Goal: Transaction & Acquisition: Purchase product/service

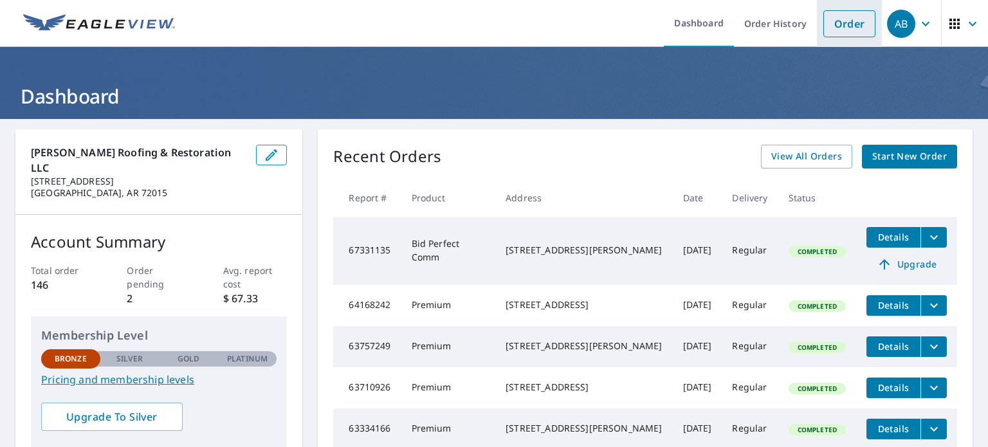
click at [835, 28] on link "Order" at bounding box center [849, 23] width 52 height 27
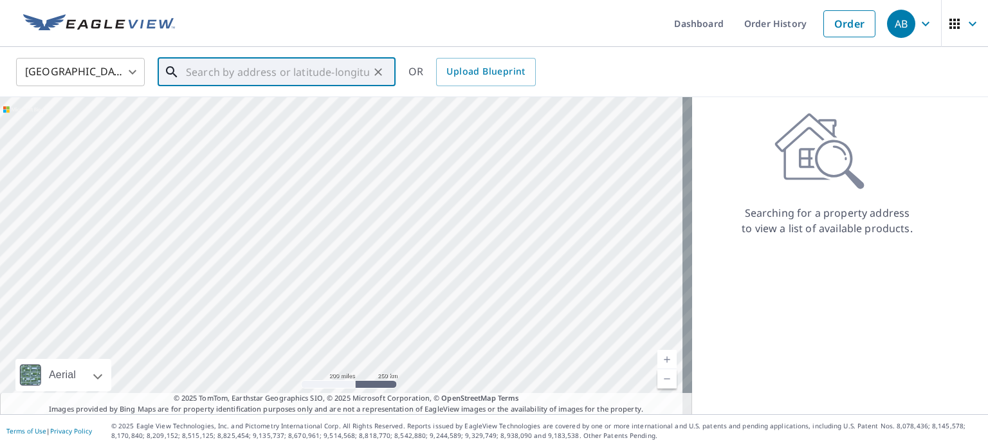
click at [250, 77] on input "text" at bounding box center [277, 72] width 183 height 36
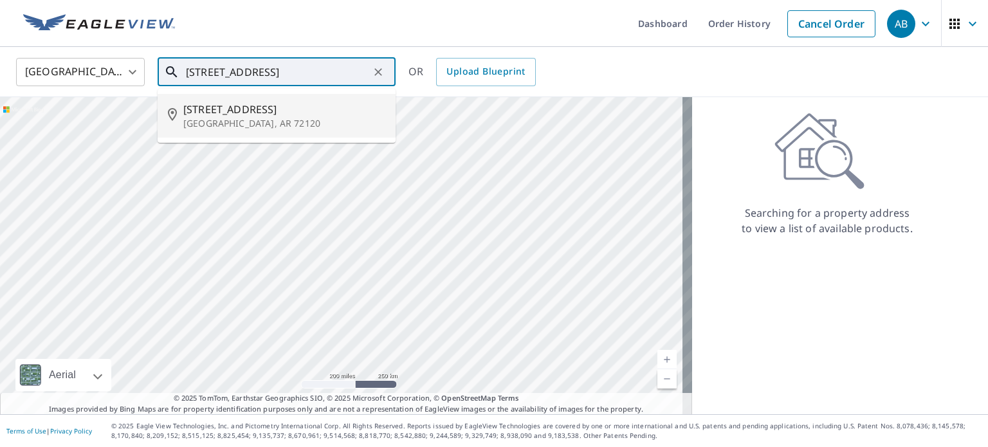
click at [257, 107] on span "[STREET_ADDRESS]" at bounding box center [284, 109] width 202 height 15
type input "[STREET_ADDRESS][PERSON_NAME]"
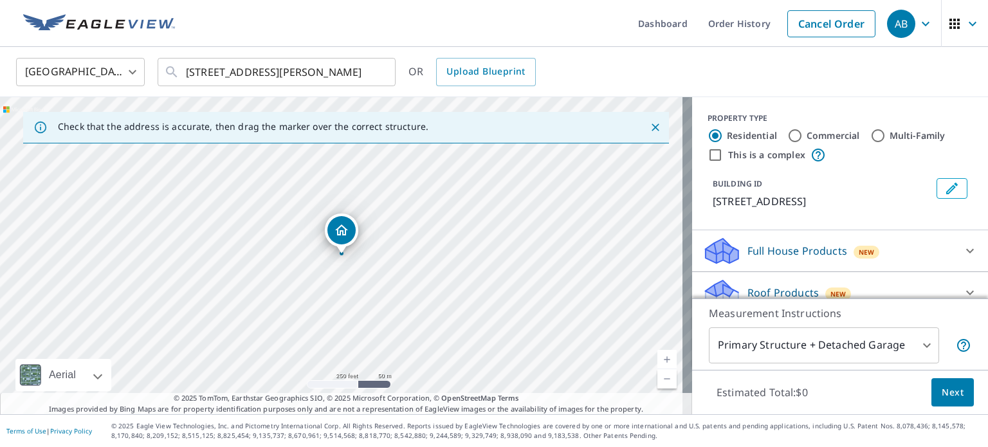
click at [353, 259] on div "[STREET_ADDRESS][PERSON_NAME]" at bounding box center [346, 255] width 692 height 317
click at [325, 257] on div "[STREET_ADDRESS][PERSON_NAME]" at bounding box center [346, 255] width 692 height 317
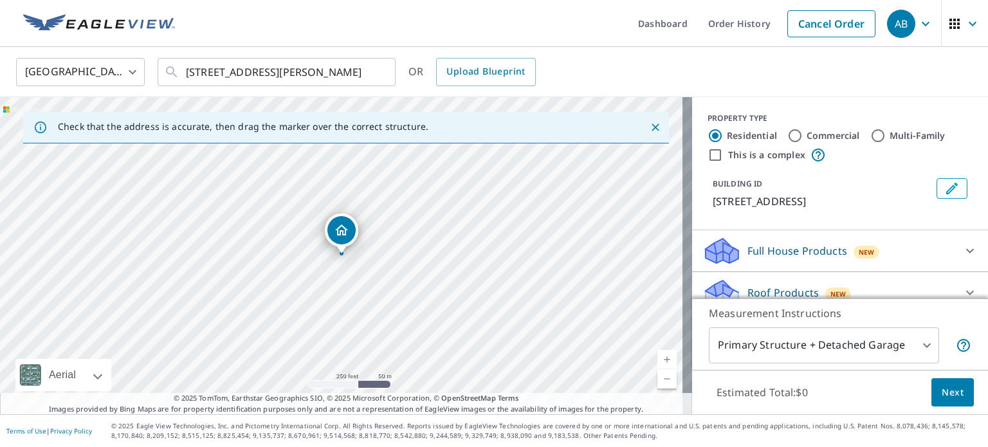
click at [325, 257] on div "[STREET_ADDRESS][PERSON_NAME]" at bounding box center [346, 255] width 692 height 317
click at [657, 359] on link "Current Level 17, Zoom In" at bounding box center [666, 359] width 19 height 19
click at [657, 359] on link "Current Level 17.580161514457334, Zoom In" at bounding box center [666, 359] width 19 height 19
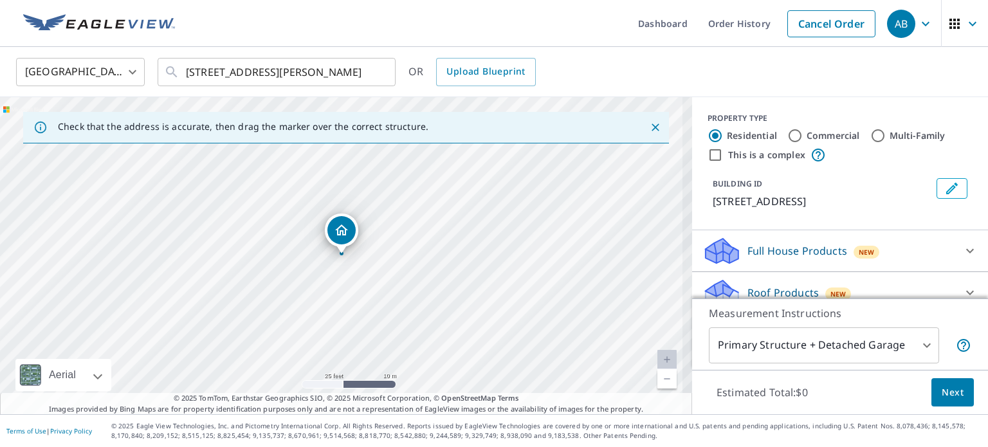
click at [657, 359] on link "Current Level 20, Zoom In Disabled" at bounding box center [666, 359] width 19 height 19
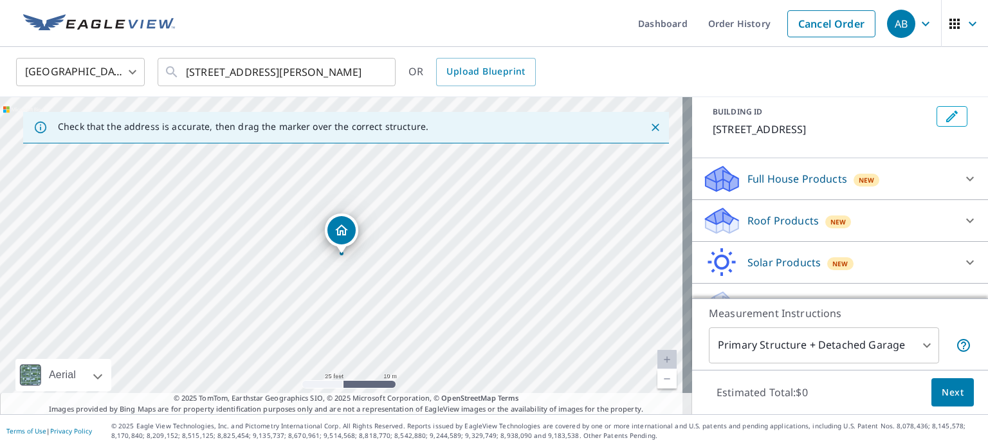
scroll to position [77, 0]
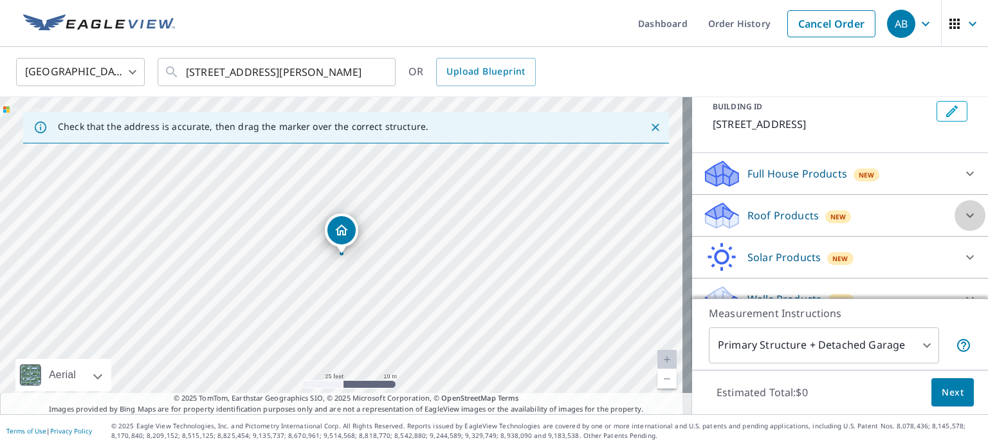
click at [962, 217] on icon at bounding box center [969, 215] width 15 height 15
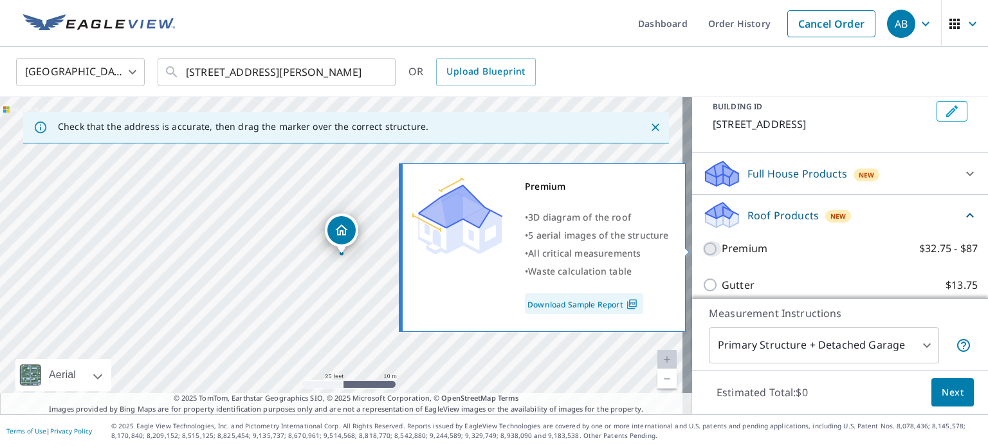
click at [702, 250] on input "Premium $32.75 - $87" at bounding box center [711, 248] width 19 height 15
checkbox input "true"
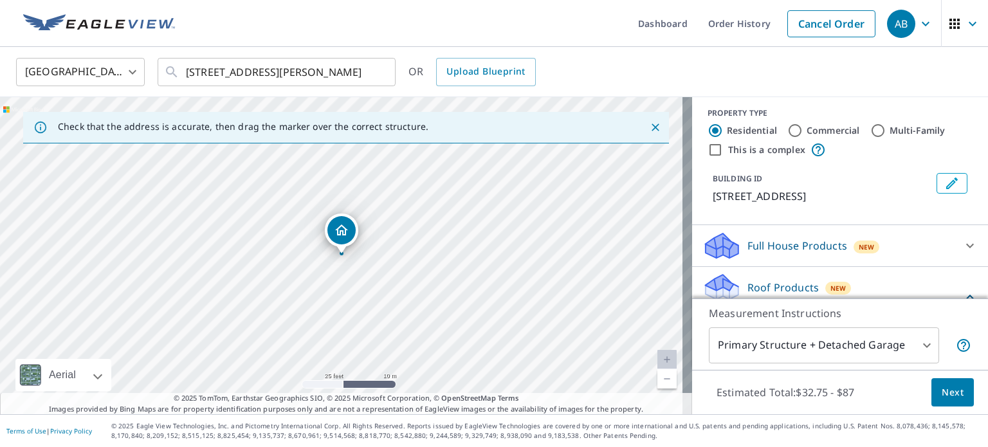
scroll to position [0, 0]
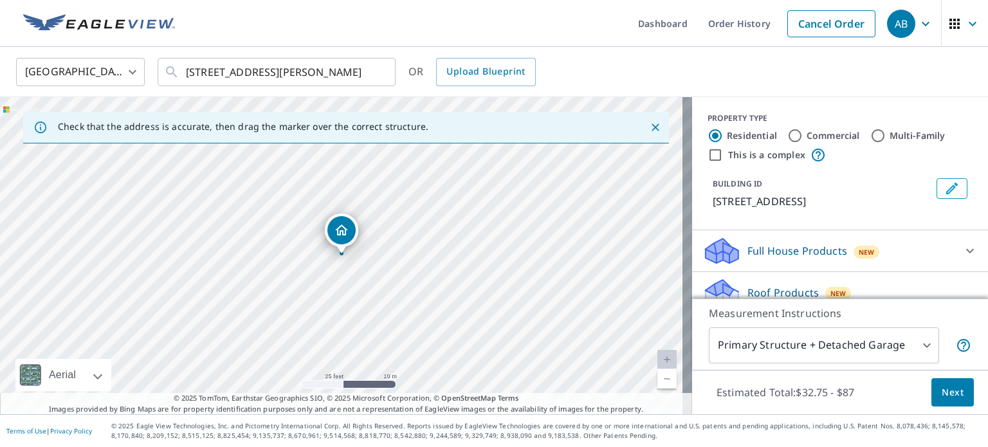
click at [942, 394] on span "Next" at bounding box center [953, 393] width 22 height 16
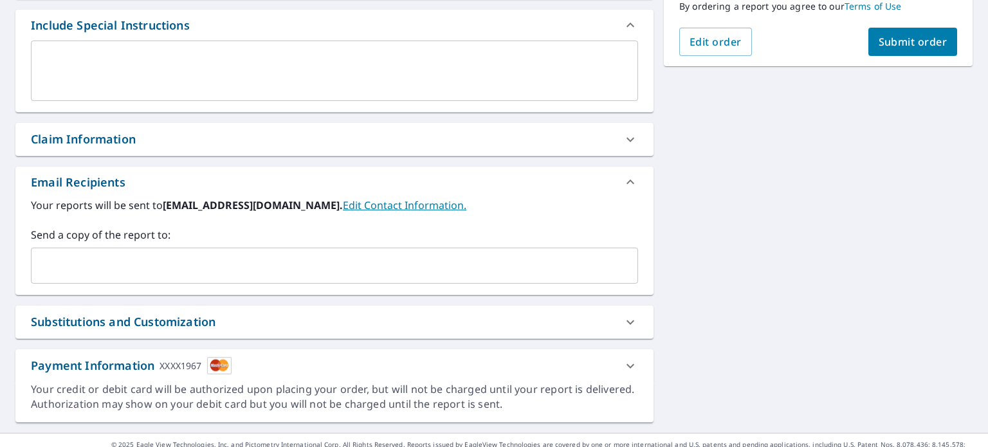
scroll to position [348, 0]
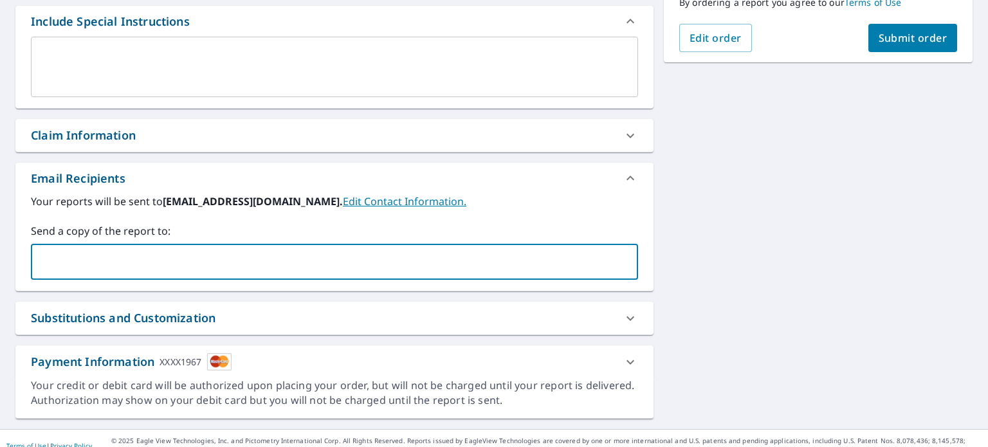
click at [356, 259] on input "text" at bounding box center [325, 262] width 576 height 24
type input "[EMAIL_ADDRESS][DOMAIN_NAME]"
click at [624, 363] on icon at bounding box center [630, 361] width 15 height 15
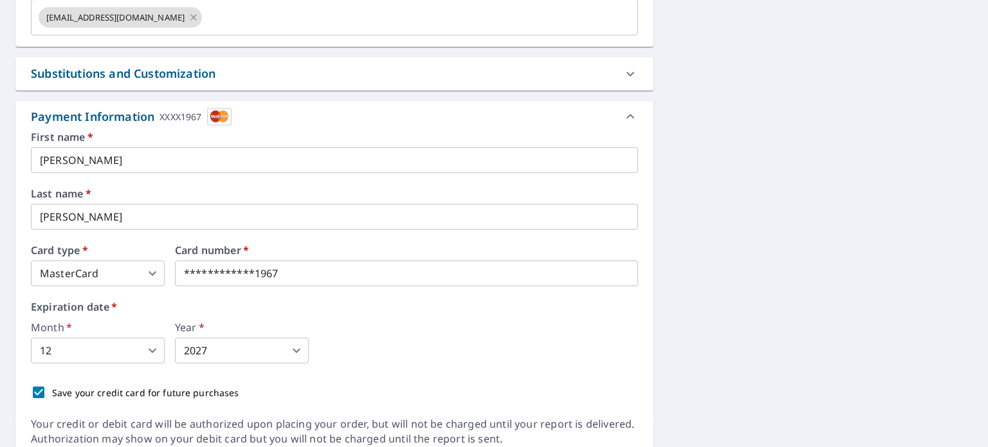
scroll to position [596, 0]
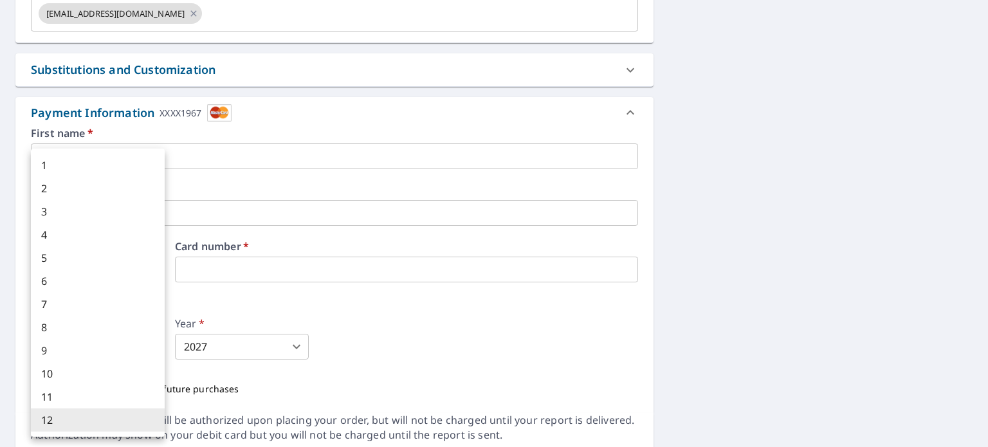
click at [157, 348] on body "AB AB Dashboard Order History Cancel Order AB Dashboard / Finalize Order Finali…" at bounding box center [494, 223] width 988 height 447
click at [105, 378] on li "10" at bounding box center [98, 373] width 134 height 23
type input "10"
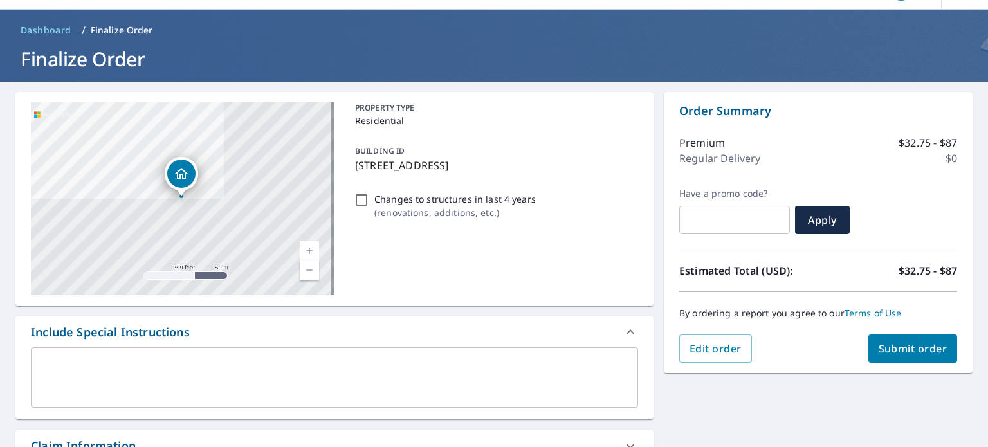
scroll to position [28, 0]
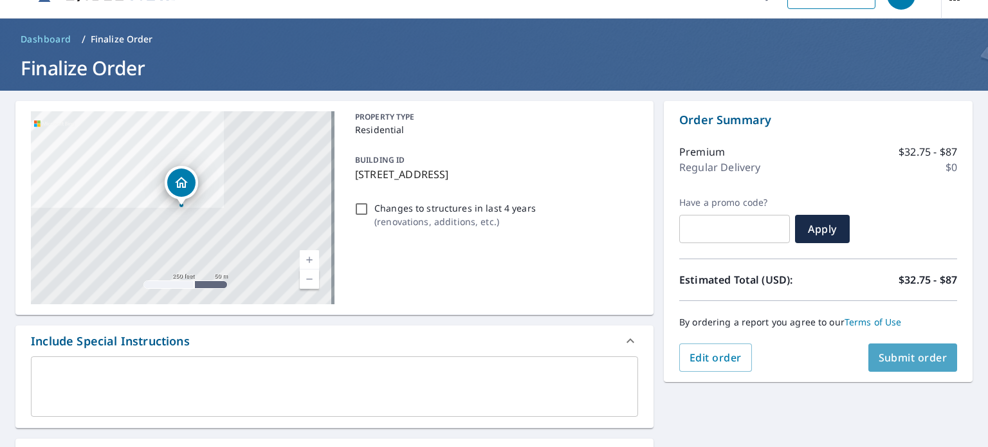
click at [907, 360] on span "Submit order" at bounding box center [913, 358] width 69 height 14
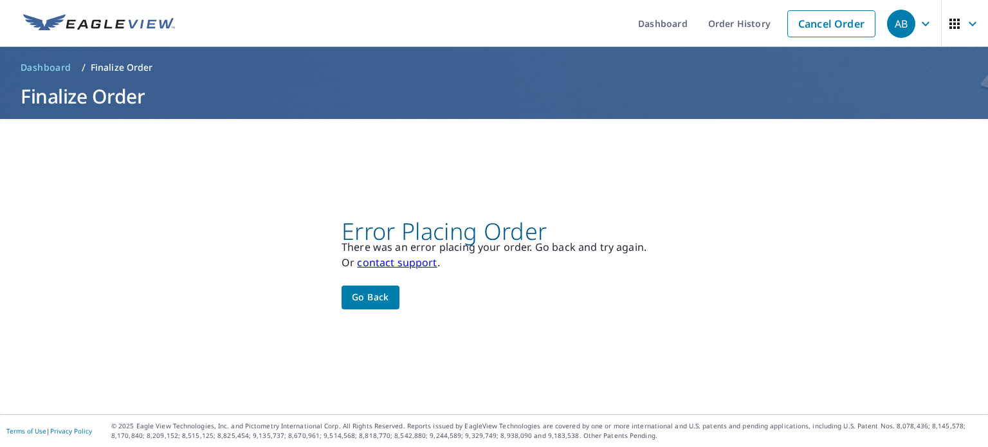
scroll to position [0, 0]
click at [373, 295] on span "Go back" at bounding box center [370, 297] width 37 height 16
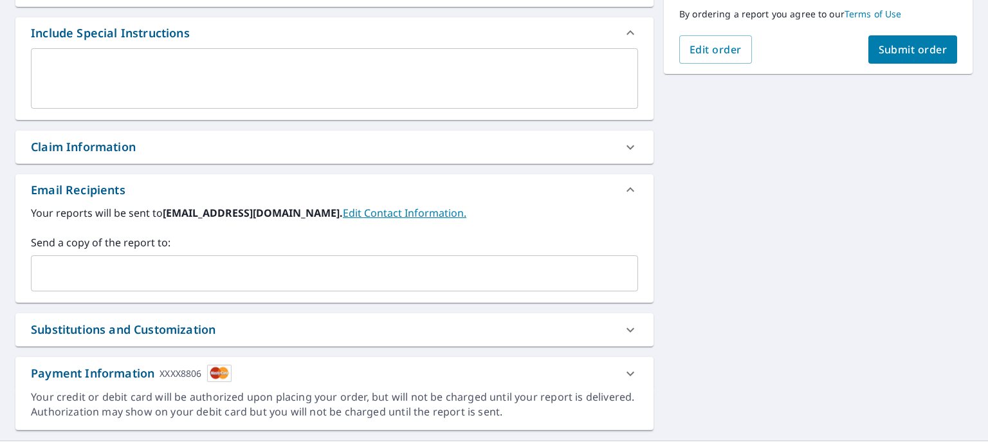
scroll to position [361, 0]
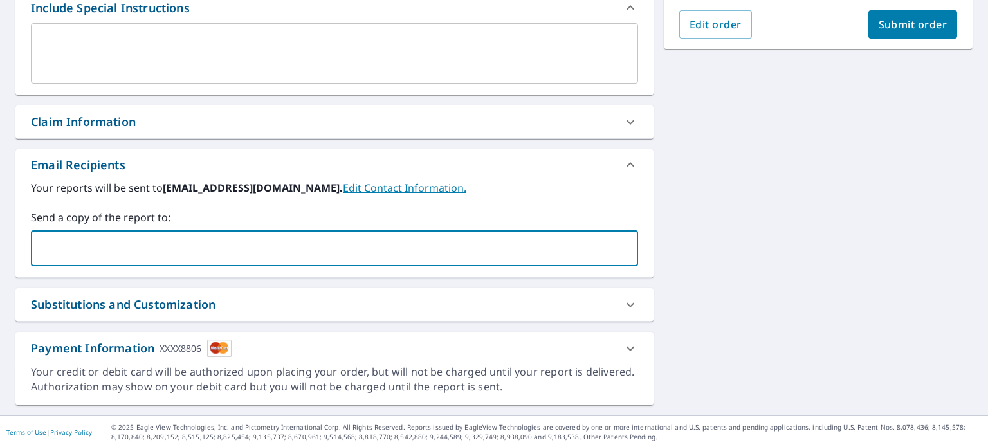
click at [313, 249] on input "text" at bounding box center [325, 248] width 576 height 24
type input "[EMAIL_ADDRESS][DOMAIN_NAME]"
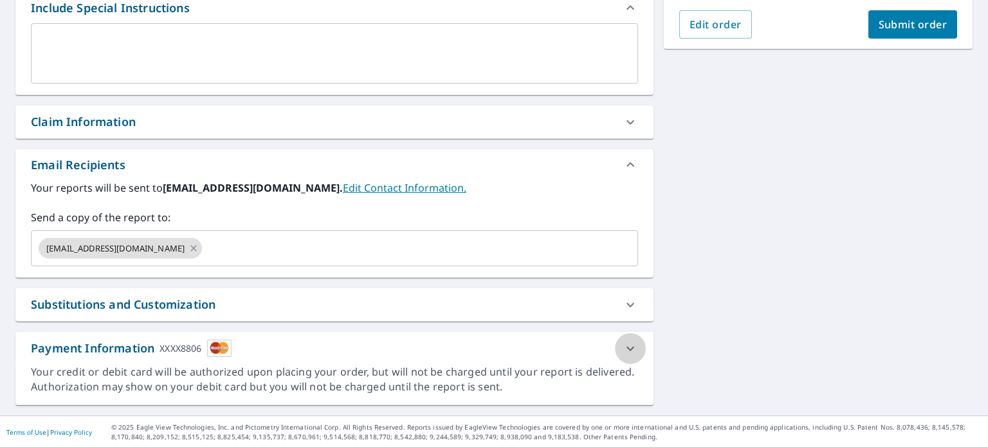
click at [623, 345] on icon at bounding box center [630, 348] width 15 height 15
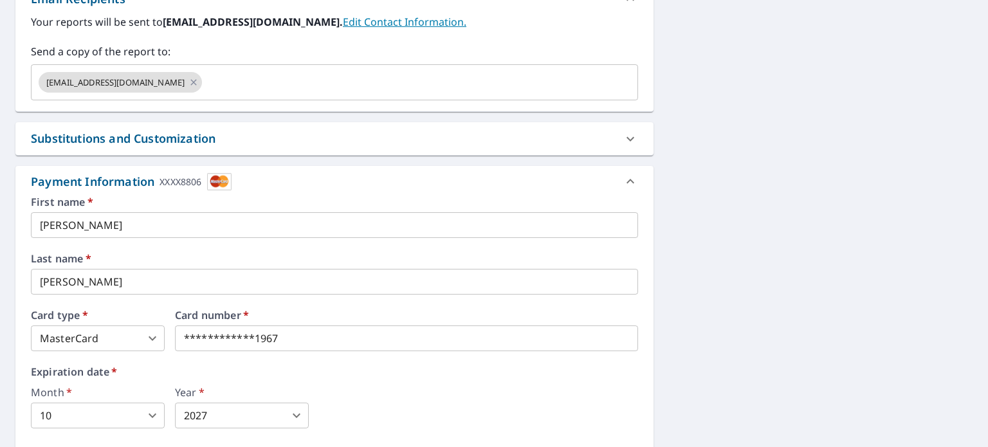
scroll to position [529, 0]
click at [675, 345] on div "[STREET_ADDRESS][PERSON_NAME] Aerial Road A standard road map Aerial A detailed…" at bounding box center [494, 60] width 988 height 941
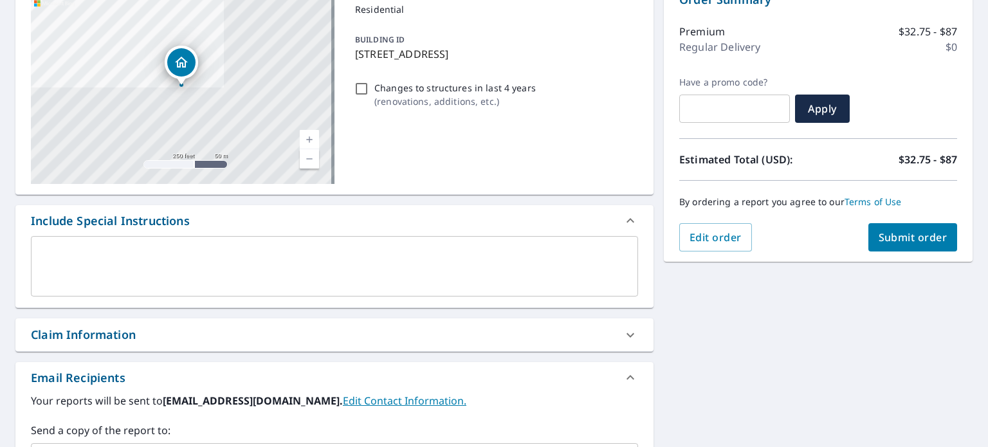
scroll to position [152, 0]
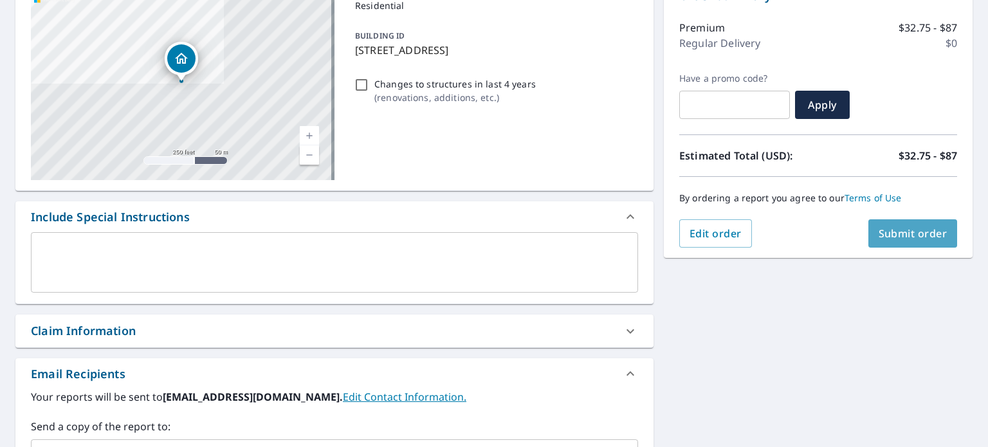
click at [904, 235] on span "Submit order" at bounding box center [913, 233] width 69 height 14
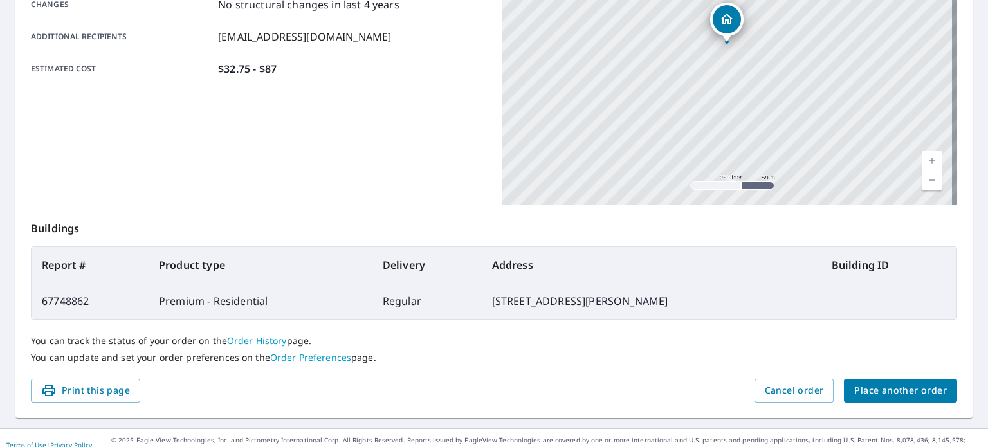
scroll to position [309, 0]
